Goal: Information Seeking & Learning: Understand process/instructions

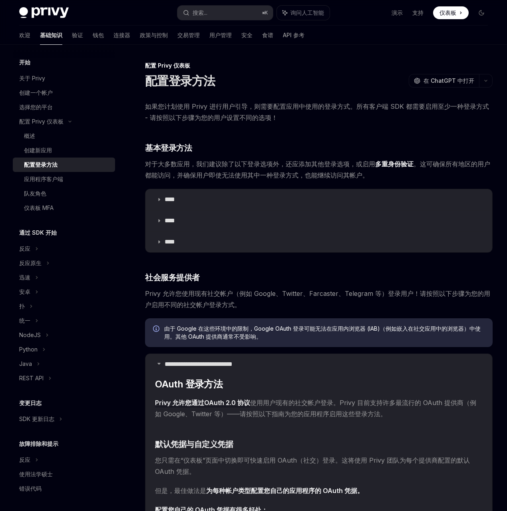
scroll to position [552, 0]
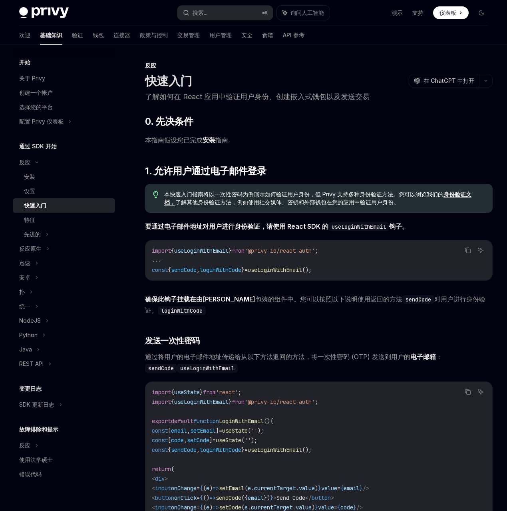
scroll to position [133, 0]
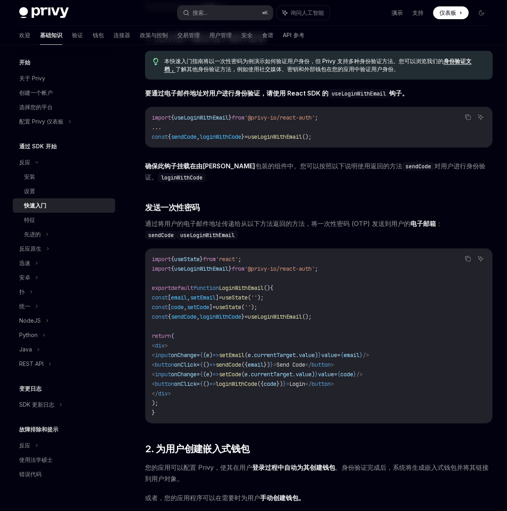
click at [392, 16] on font "演示" at bounding box center [397, 12] width 11 height 7
click at [96, 129] on div "配置 Privy 仪表板" at bounding box center [64, 121] width 102 height 14
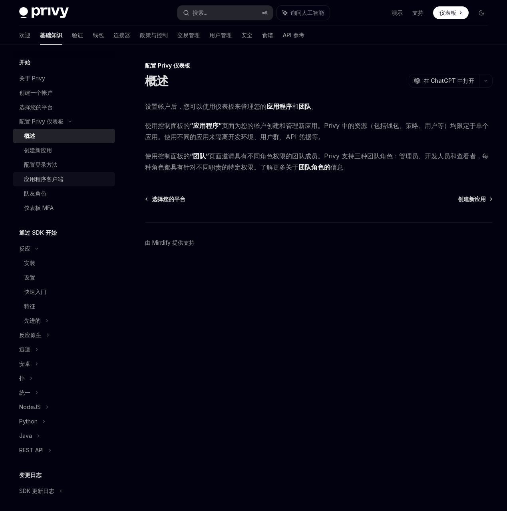
click at [95, 184] on div "应用程序客户端" at bounding box center [67, 179] width 86 height 10
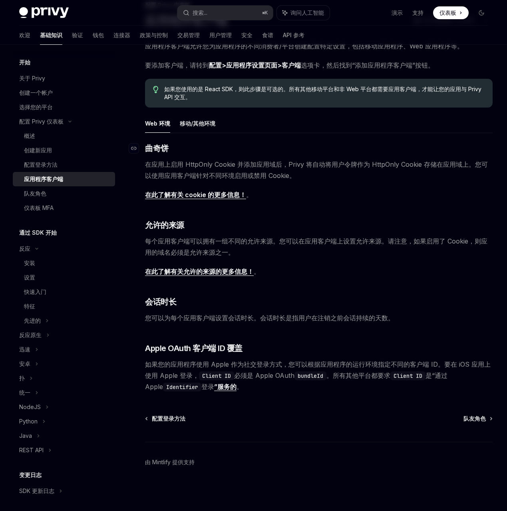
scroll to position [90, 0]
click at [215, 127] on font "移动/其他环境" at bounding box center [198, 123] width 36 height 7
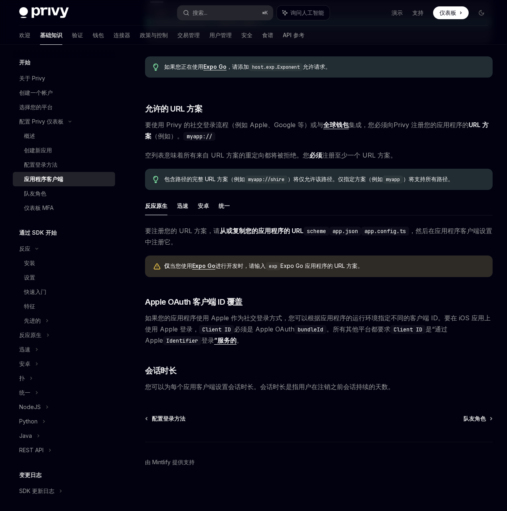
scroll to position [634, 0]
click at [104, 213] on div "仪表板 MFA" at bounding box center [67, 208] width 86 height 10
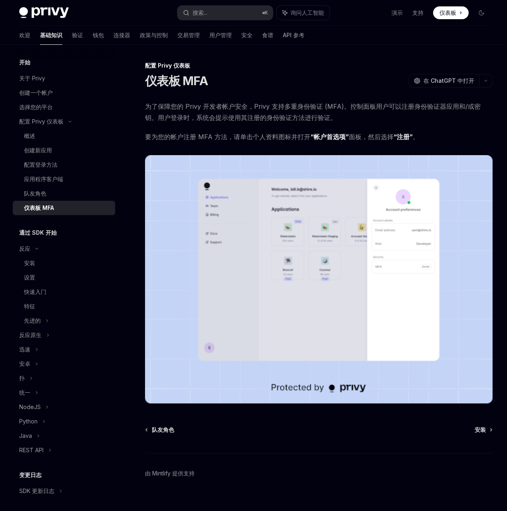
click at [311, 141] on font "要为您的帐户注册 MFA 方法，请单击个人资料图标并打开" at bounding box center [227, 137] width 165 height 8
click at [71, 141] on div "概述" at bounding box center [67, 136] width 86 height 10
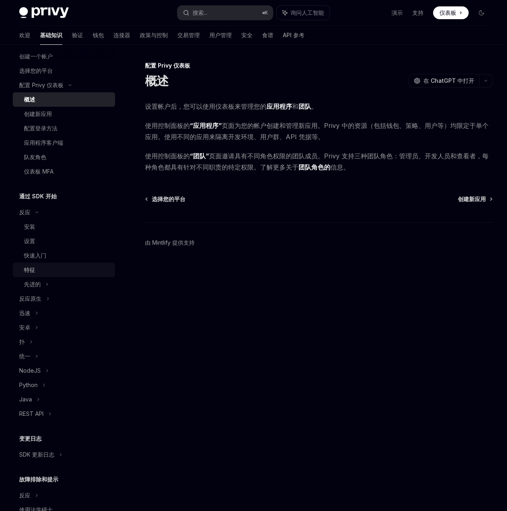
scroll to position [38, 0]
click at [67, 273] on div "特征" at bounding box center [67, 269] width 86 height 10
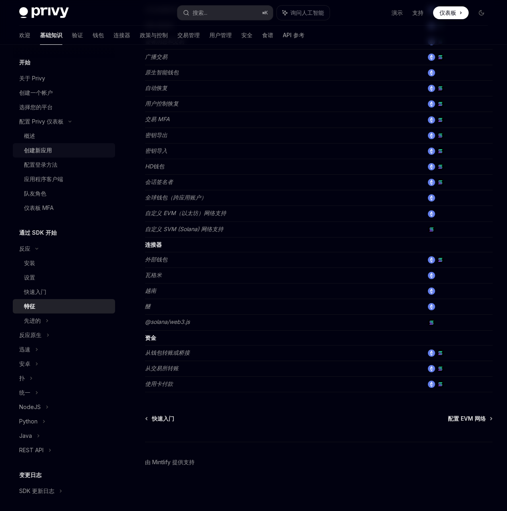
click at [81, 155] on div "创建新应用" at bounding box center [67, 151] width 86 height 10
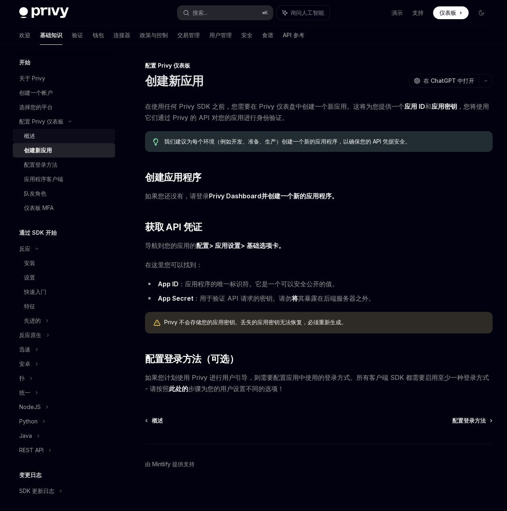
click at [87, 143] on link "概述" at bounding box center [64, 136] width 102 height 14
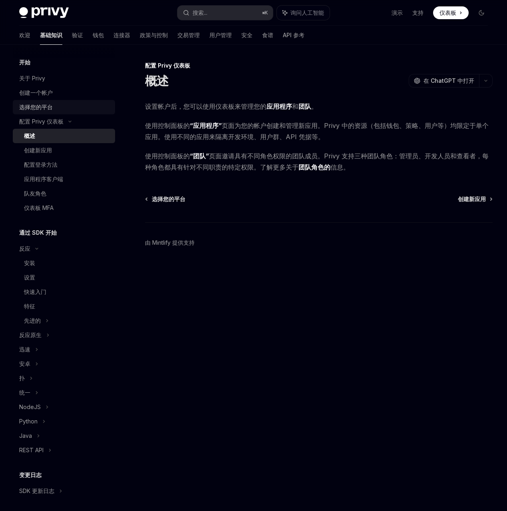
click at [75, 112] on div "选择您的平台" at bounding box center [64, 107] width 91 height 10
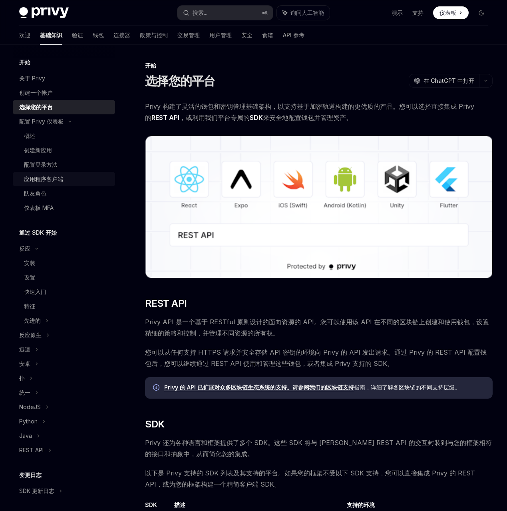
click at [86, 184] on div "应用程序客户端" at bounding box center [67, 179] width 86 height 10
type textarea "*"
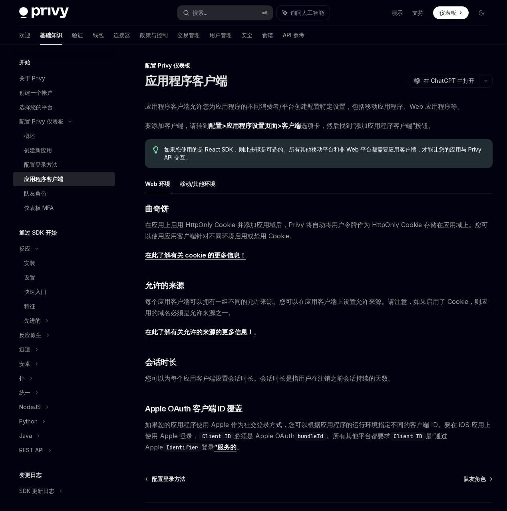
click at [301, 130] on font "配置>应用程序设置页面>客户端" at bounding box center [255, 126] width 92 height 8
